Goal: Task Accomplishment & Management: Use online tool/utility

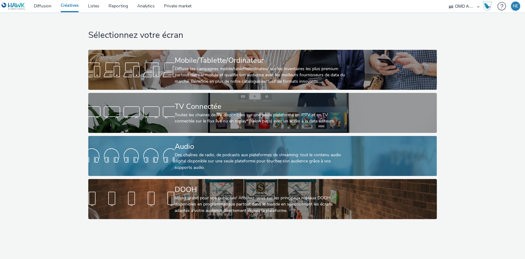
click at [239, 152] on div "Des chaînes de radio, de podcasts aux plateformes de streaming: tout le contenu…" at bounding box center [261, 161] width 173 height 19
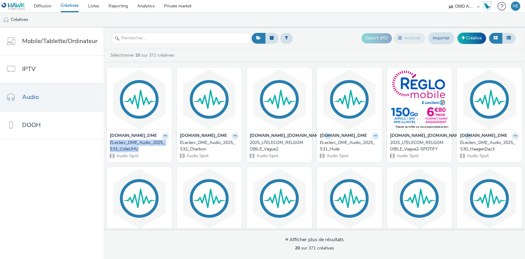
drag, startPoint x: 107, startPoint y: 142, endPoint x: 145, endPoint y: 147, distance: 39.0
click at [145, 147] on div "[DOMAIN_NAME]_DME ELeclerc_DME_Audio_2025_S33_ColleUHU Audio Spot" at bounding box center [139, 145] width 65 height 33
copy div "ELeclerc_DME_Audio_2025_S33_ColleUHU"
click at [466, 41] on link "Créative" at bounding box center [471, 38] width 29 height 11
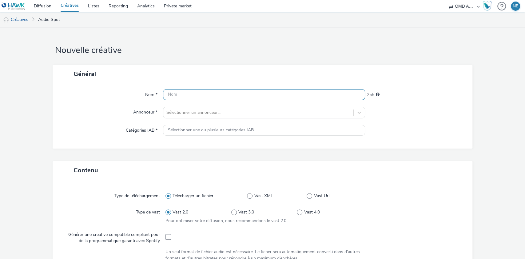
click at [227, 90] on input "text" at bounding box center [264, 94] width 202 height 11
paste input "ELeclerc_DME_Audio_2025_S33_ColleUHU"
click at [229, 96] on input "ELeclerc_DME_Audio_2025_S33_ColleUHU" at bounding box center [264, 94] width 202 height 11
drag, startPoint x: 232, startPoint y: 93, endPoint x: 268, endPoint y: 94, distance: 35.7
click at [268, 94] on input "ELeclerc_DME_Audio_2025_S34_ColleUHU" at bounding box center [264, 94] width 202 height 11
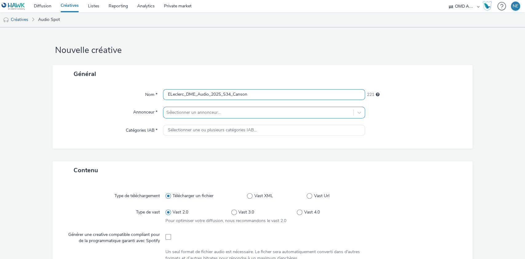
type input "ELeclerc_DME_Audio_2025_S34_Canson"
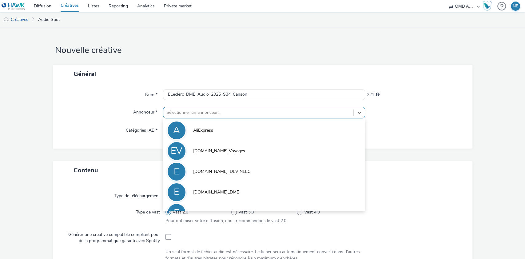
click at [245, 110] on div at bounding box center [258, 112] width 184 height 7
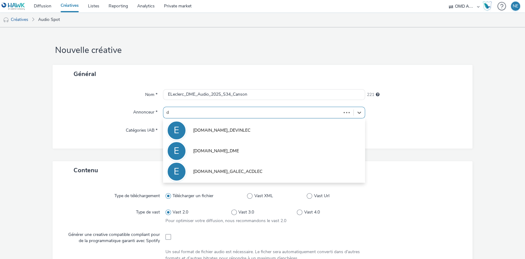
type input "dm"
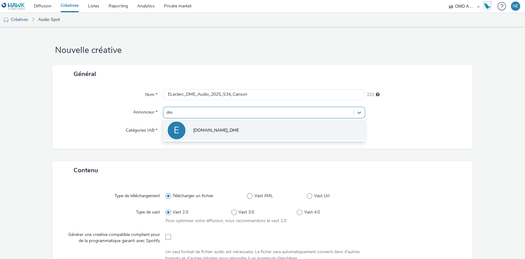
click at [233, 128] on li "E [DOMAIN_NAME]_DME" at bounding box center [264, 130] width 202 height 21
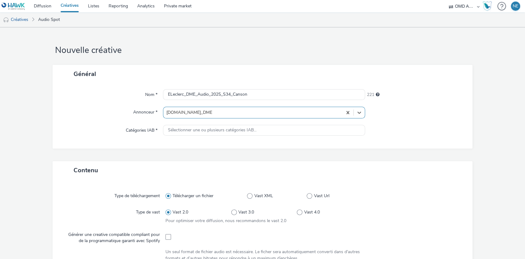
type input "[URL][DOMAIN_NAME][PERSON_NAME]"
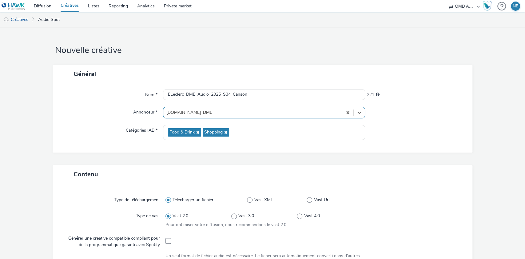
scroll to position [161, 0]
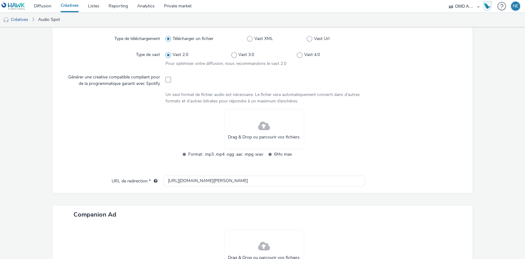
click at [261, 126] on span at bounding box center [264, 126] width 12 height 16
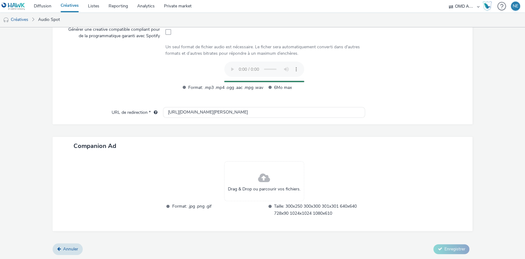
scroll to position [197, 0]
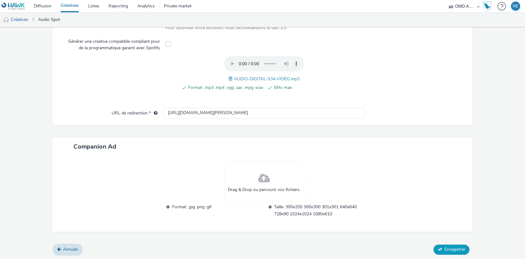
click at [444, 247] on span "Enregistrer" at bounding box center [454, 249] width 21 height 6
